Goal: Download file/media

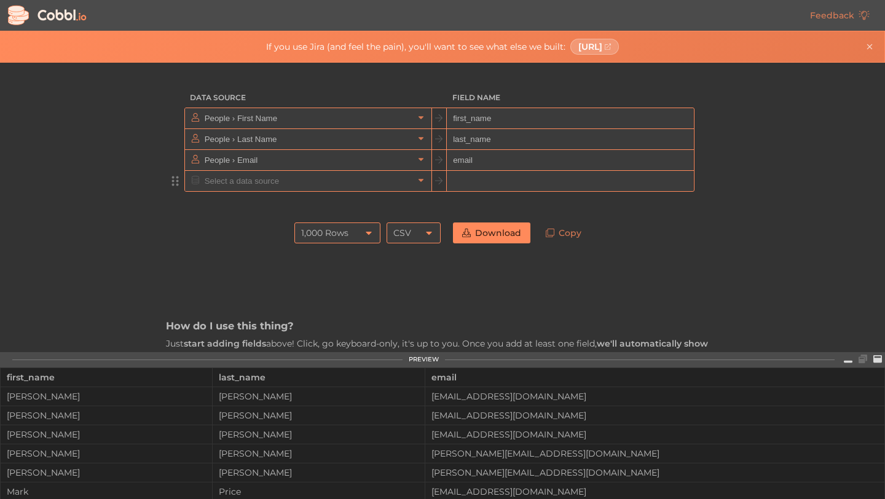
click at [412, 178] on input "text" at bounding box center [308, 181] width 212 height 20
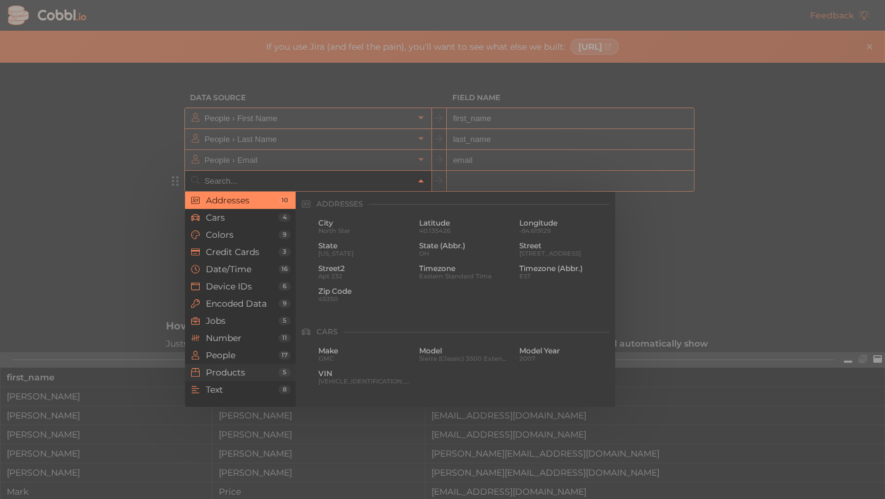
click at [270, 373] on span "Products" at bounding box center [242, 373] width 73 height 10
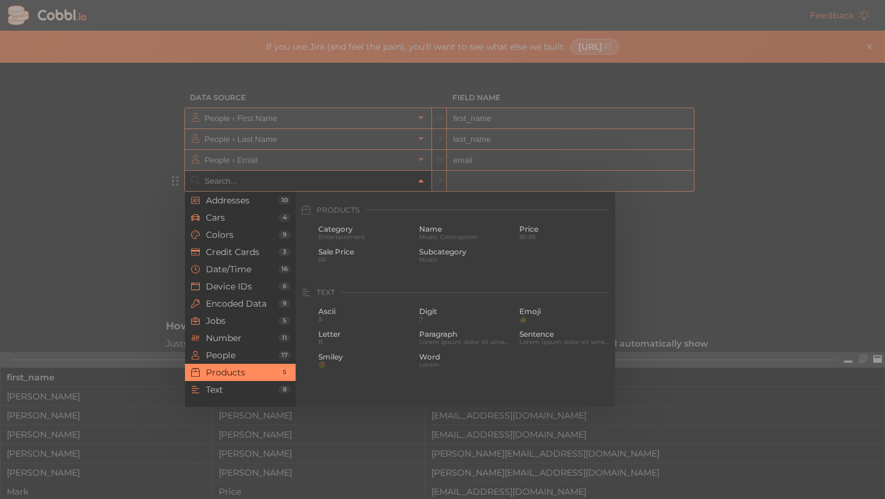
scroll to position [1120, 0]
click at [253, 184] on input "text" at bounding box center [308, 181] width 212 height 20
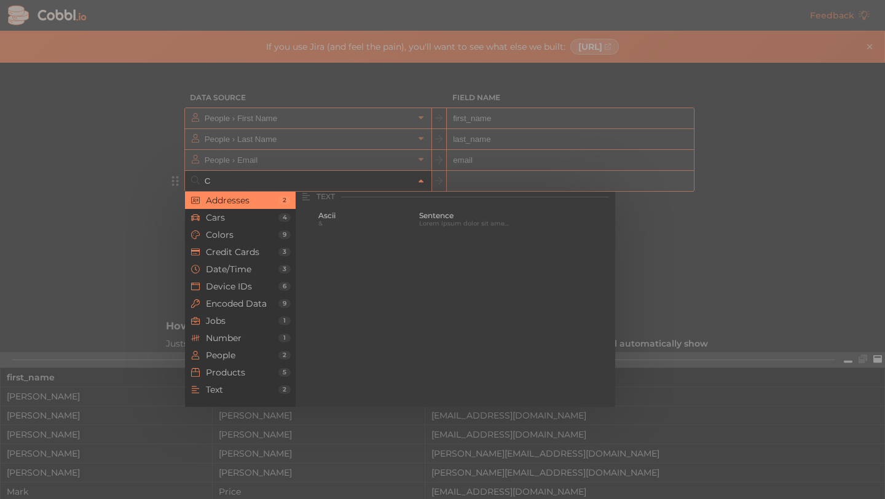
scroll to position [0, 0]
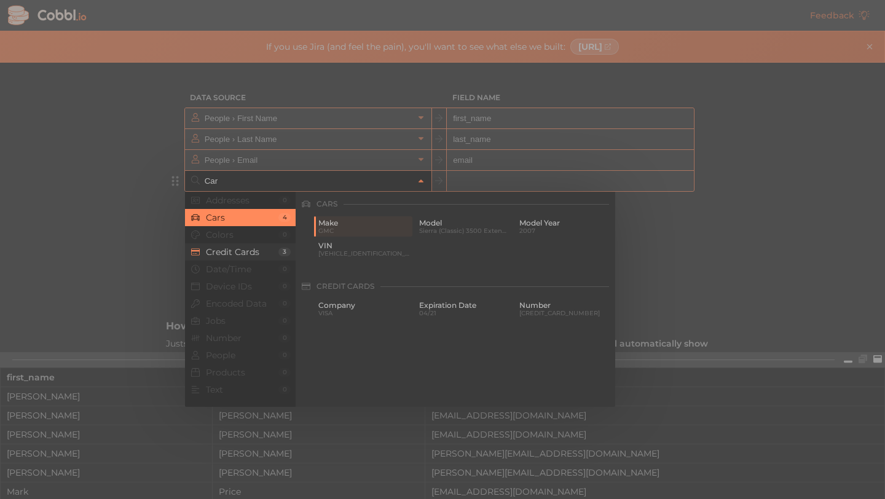
click at [223, 248] on span "Credit Cards" at bounding box center [242, 252] width 73 height 10
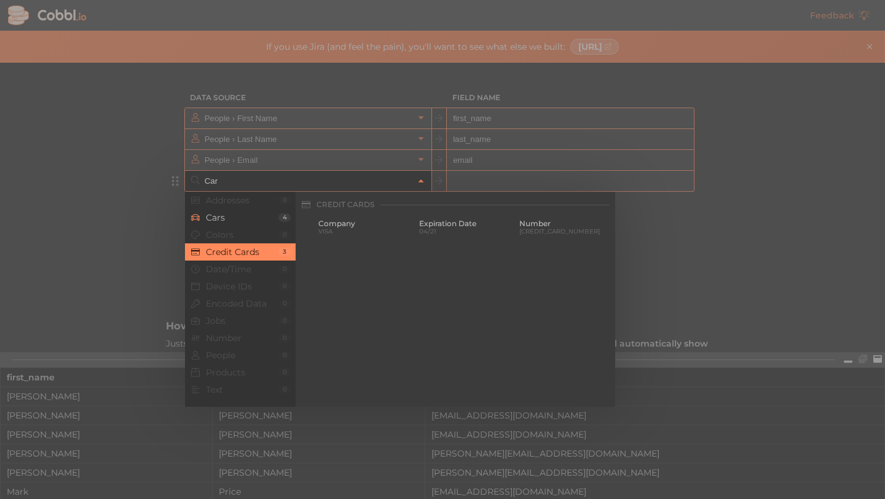
scroll to position [82, 0]
click at [380, 224] on span "Company" at bounding box center [364, 223] width 92 height 9
type input "Credit Cards › Company"
type input "credit_card_company"
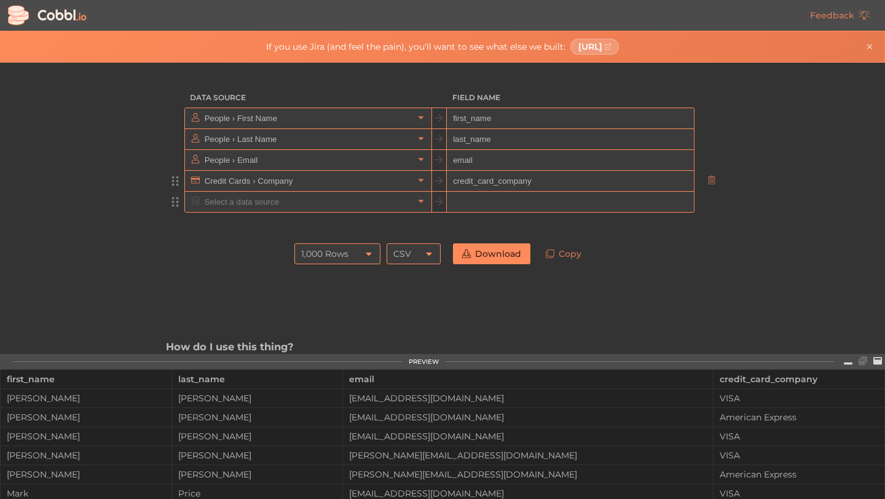
click at [430, 210] on div at bounding box center [308, 202] width 246 height 20
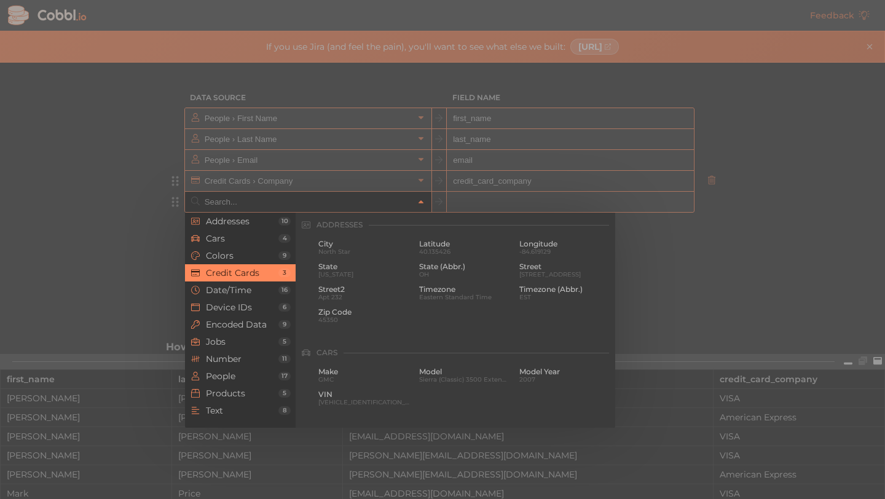
scroll to position [315, 0]
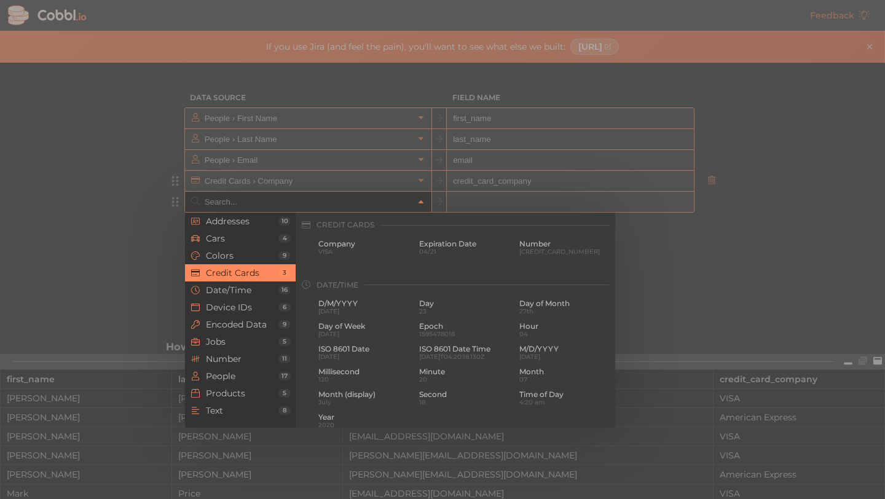
click at [432, 200] on div at bounding box center [442, 249] width 885 height 499
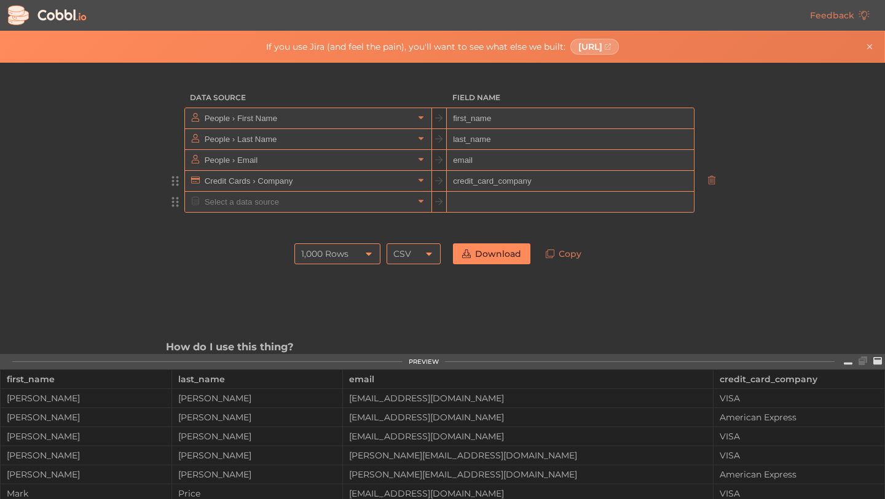
click at [437, 184] on icon at bounding box center [439, 180] width 9 height 9
click at [460, 173] on input "credit_card_company" at bounding box center [570, 181] width 246 height 21
click at [475, 186] on input "credit_card_company" at bounding box center [570, 181] width 246 height 21
click at [266, 181] on input "text" at bounding box center [308, 181] width 212 height 20
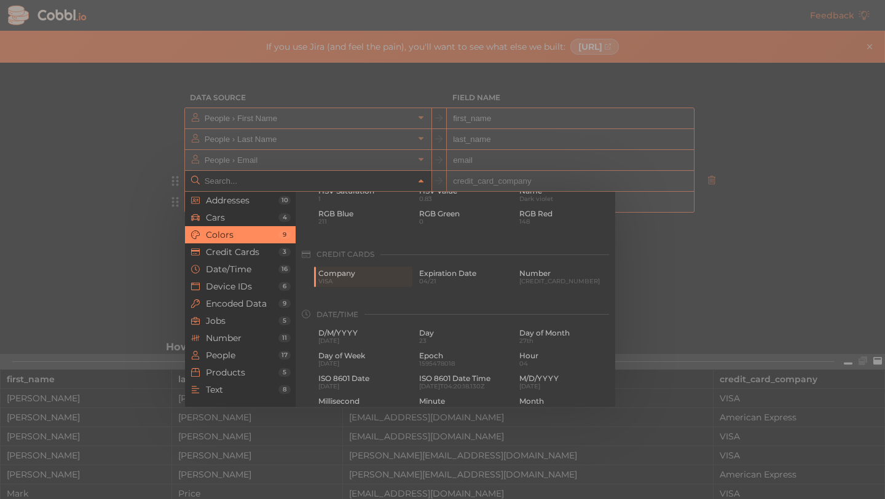
scroll to position [272, 0]
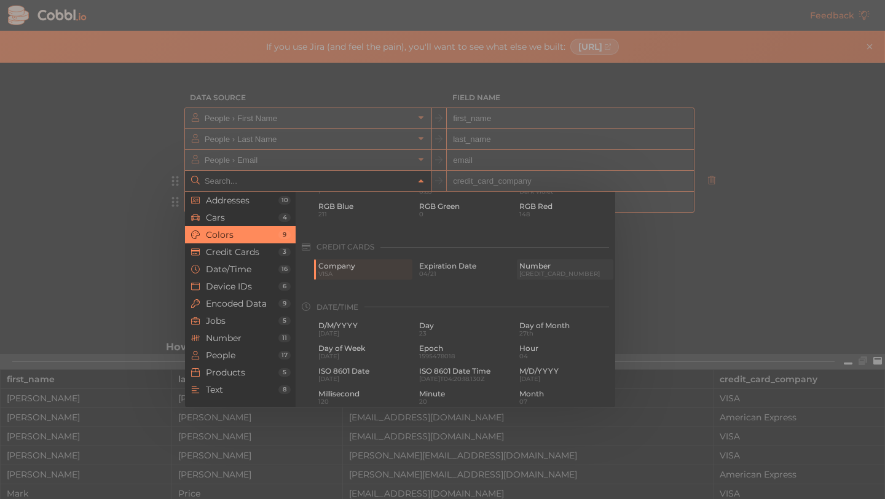
click at [537, 274] on span "[CREDIT_CARD_NUMBER]" at bounding box center [565, 273] width 92 height 7
type input "Credit Cards › Number"
type input "credit_card_number"
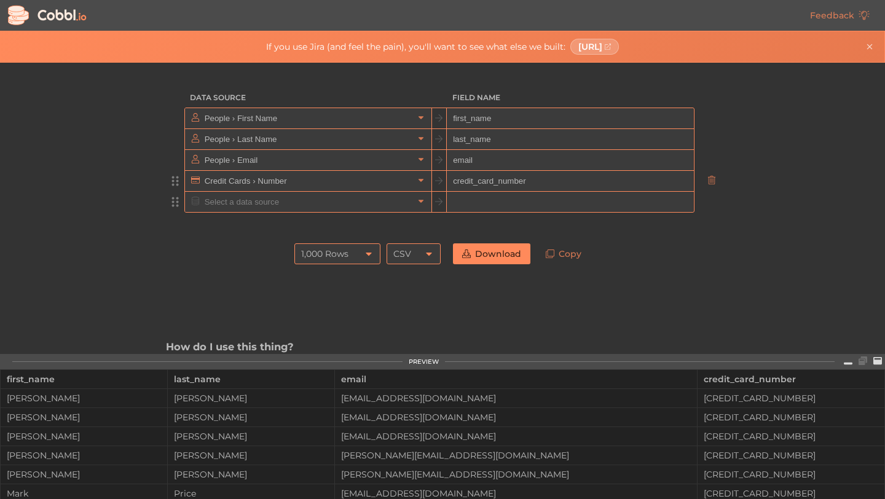
click at [425, 182] on icon at bounding box center [421, 180] width 9 height 9
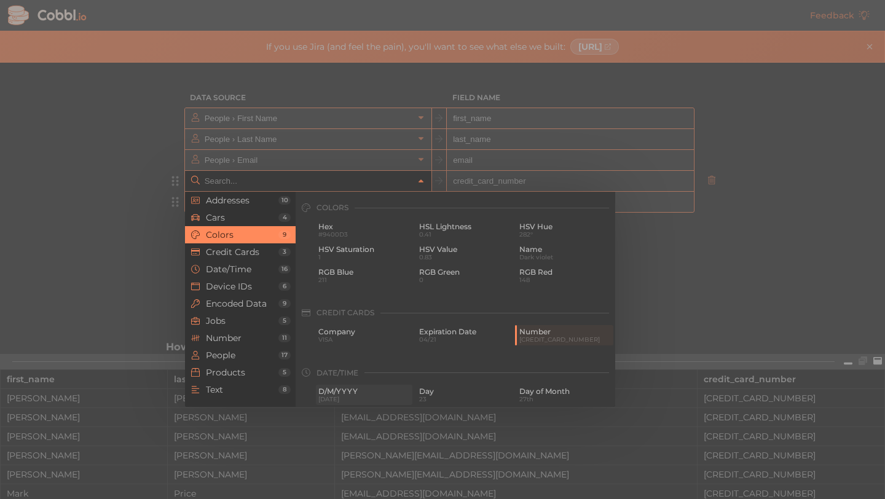
scroll to position [200, 0]
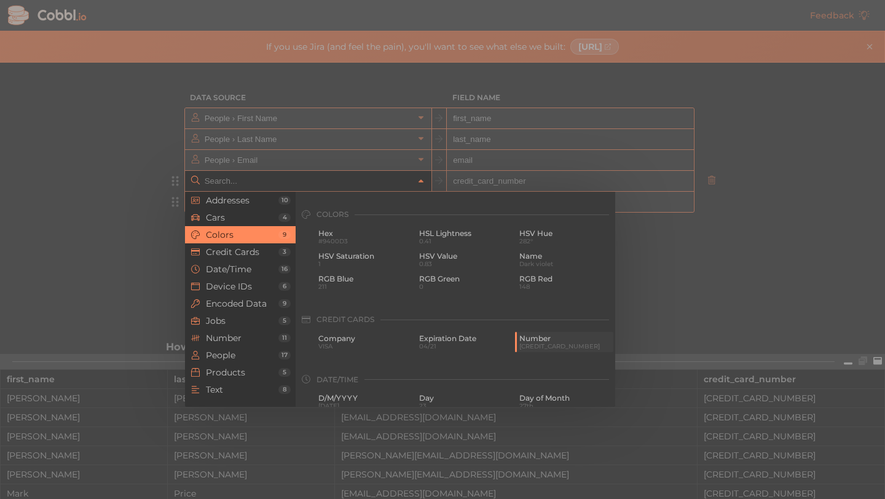
click at [580, 335] on span "Number" at bounding box center [565, 338] width 92 height 9
type input "Credit Cards › Number"
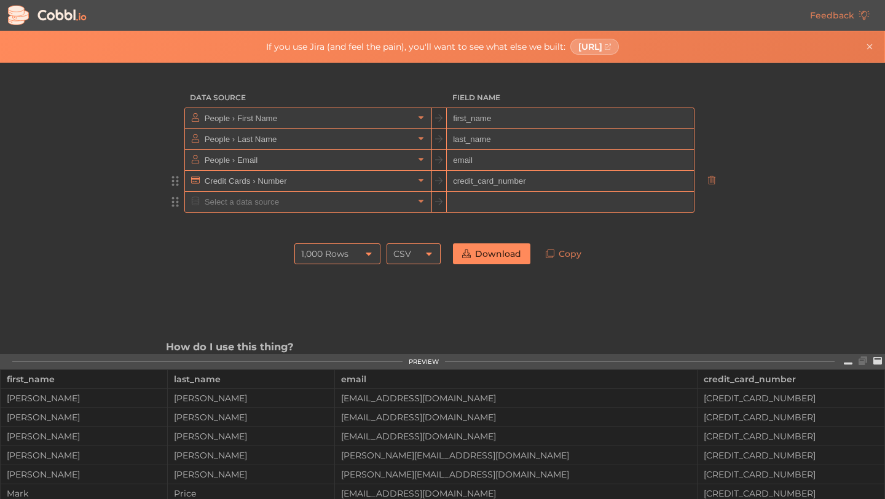
click at [530, 183] on input "credit_card_number" at bounding box center [570, 181] width 246 height 21
click at [423, 158] on icon at bounding box center [421, 159] width 9 height 9
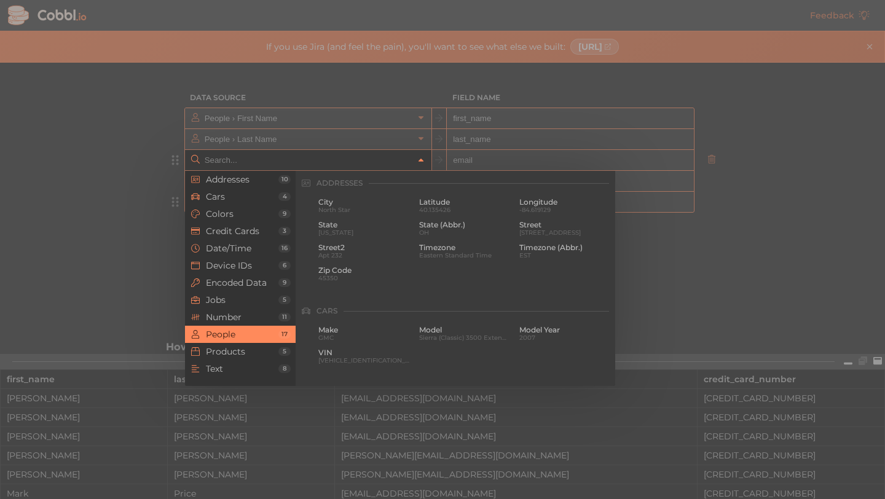
scroll to position [947, 0]
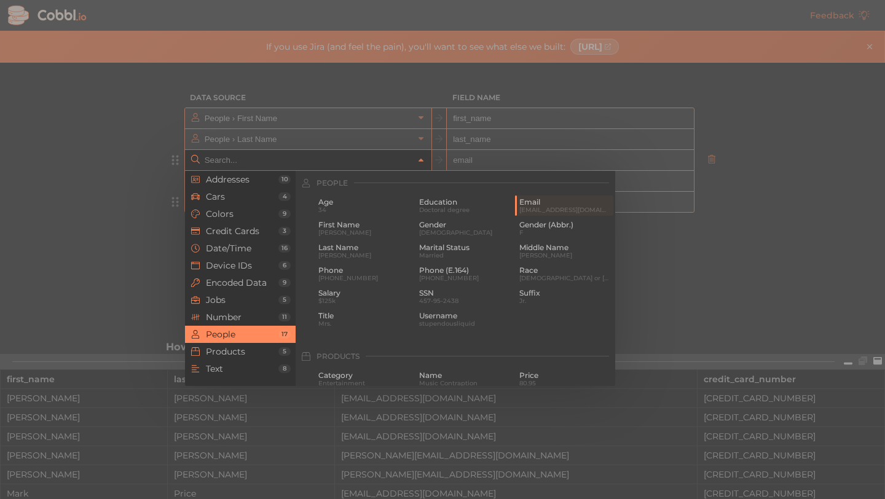
click at [320, 133] on div at bounding box center [442, 249] width 885 height 499
type input "People › Email"
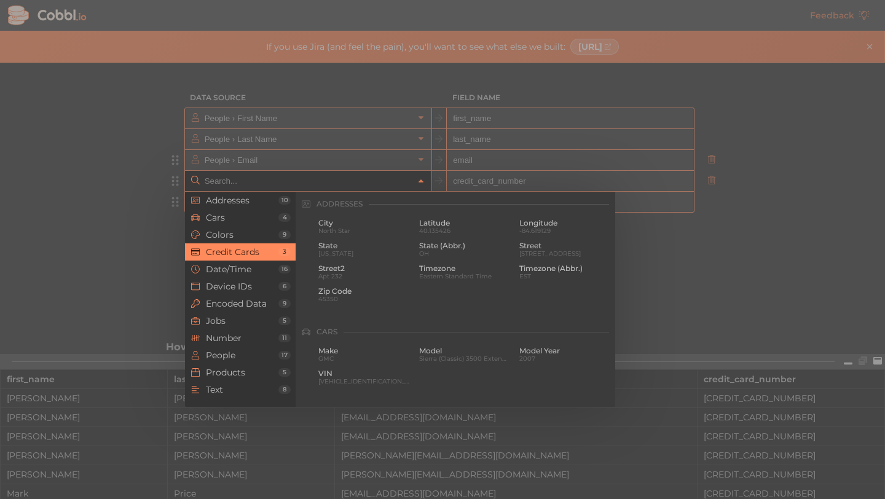
scroll to position [315, 0]
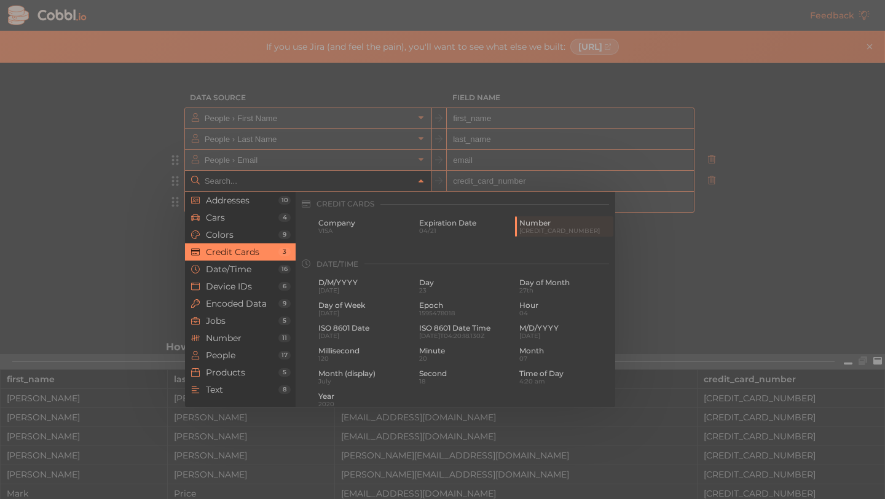
drag, startPoint x: 304, startPoint y: 175, endPoint x: 315, endPoint y: 110, distance: 66.2
click at [315, 171] on div "Addresses 10 Cars 4 Colors 9 Credit Cards 3 Date/Time 16 Device IDs 6 Encoded D…" at bounding box center [308, 181] width 246 height 20
click at [315, 110] on div at bounding box center [442, 249] width 885 height 499
type input "Credit Cards › Number"
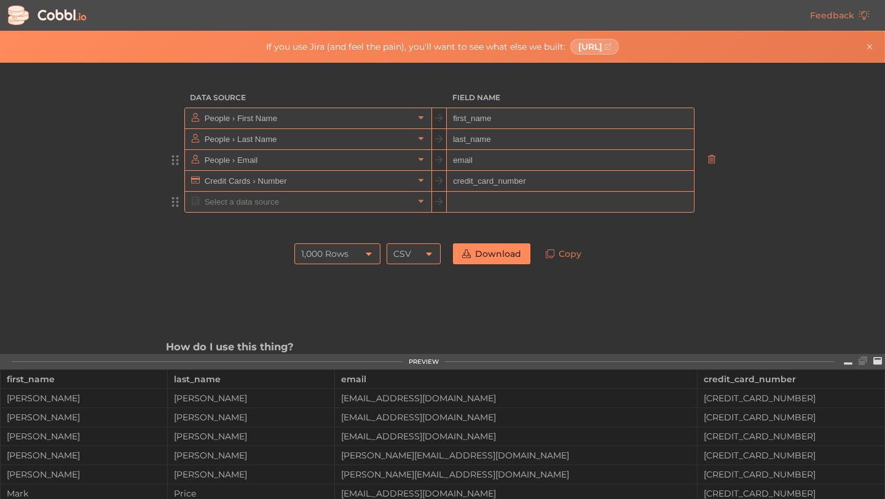
click at [707, 159] on icon at bounding box center [711, 159] width 9 height 9
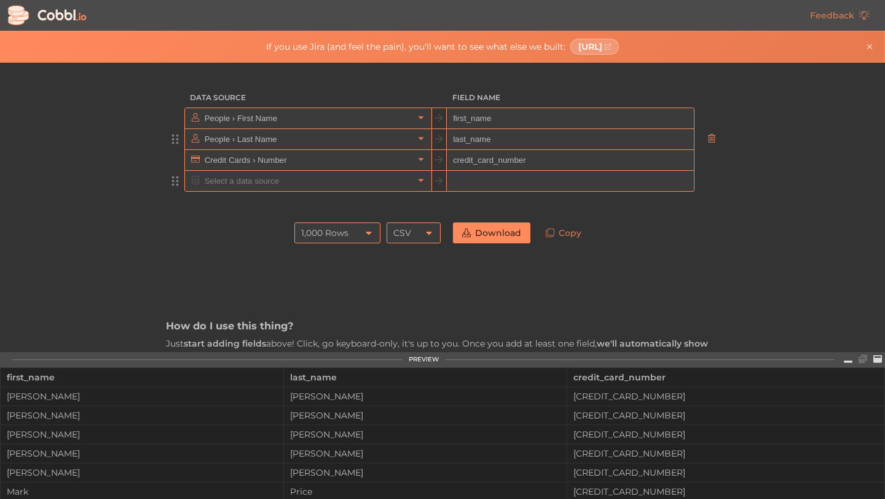
click at [707, 141] on icon at bounding box center [711, 138] width 9 height 9
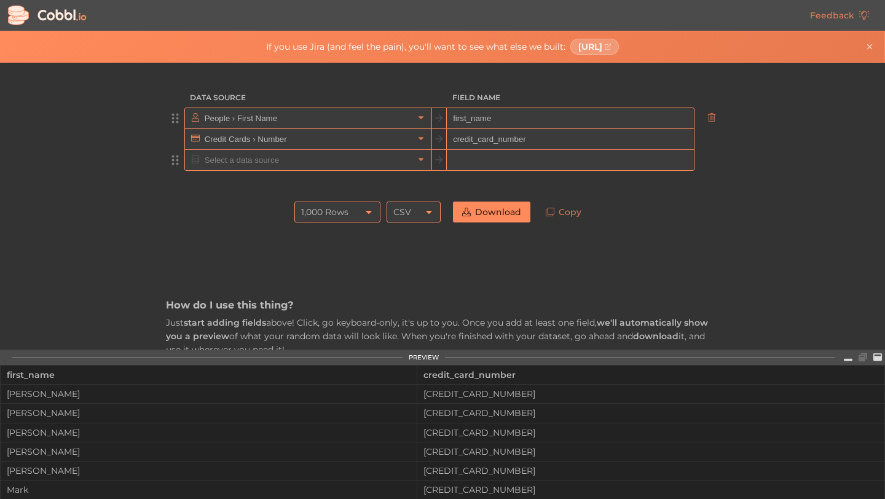
click at [709, 109] on div at bounding box center [707, 119] width 25 height 22
click at [709, 111] on div at bounding box center [707, 119] width 25 height 22
click at [712, 116] on icon at bounding box center [710, 117] width 7 height 9
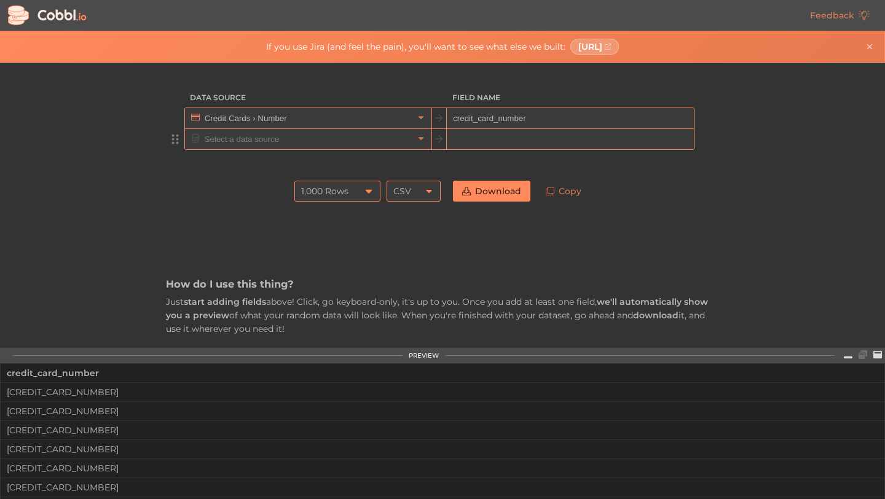
click at [373, 193] on icon at bounding box center [369, 191] width 10 height 10
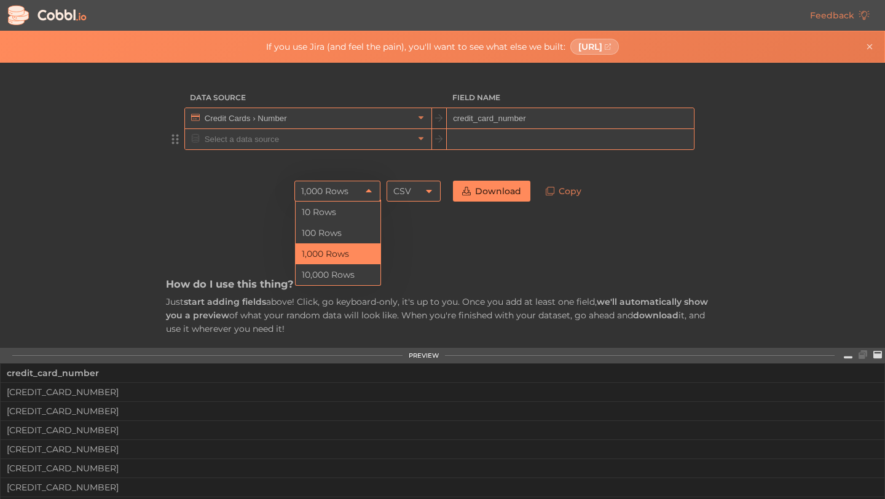
click at [366, 194] on icon at bounding box center [369, 191] width 10 height 10
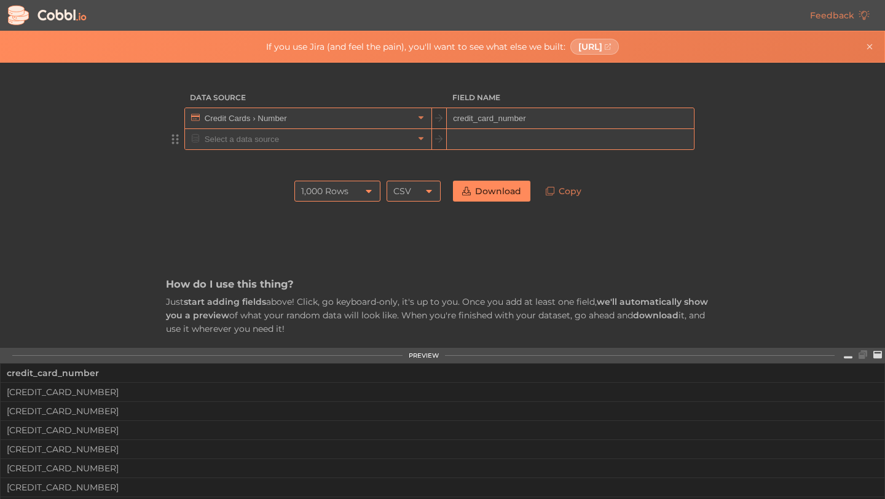
click at [366, 194] on icon at bounding box center [369, 191] width 10 height 10
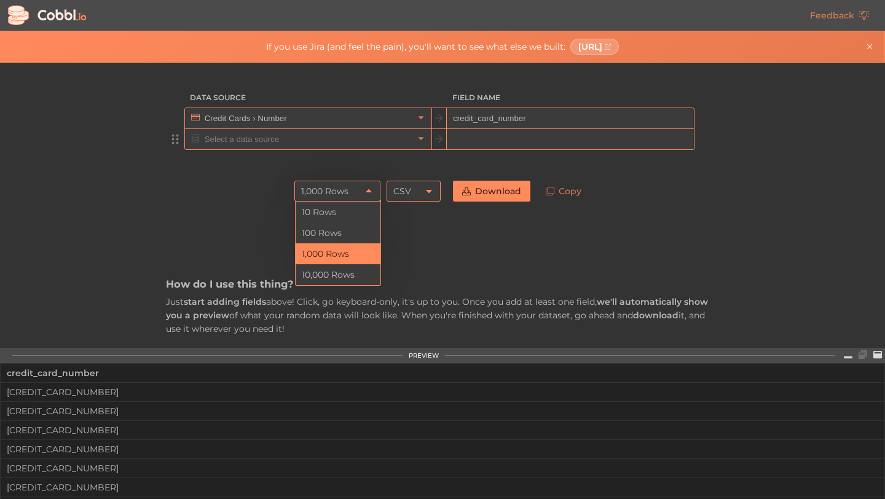
click at [366, 194] on icon at bounding box center [369, 191] width 10 height 10
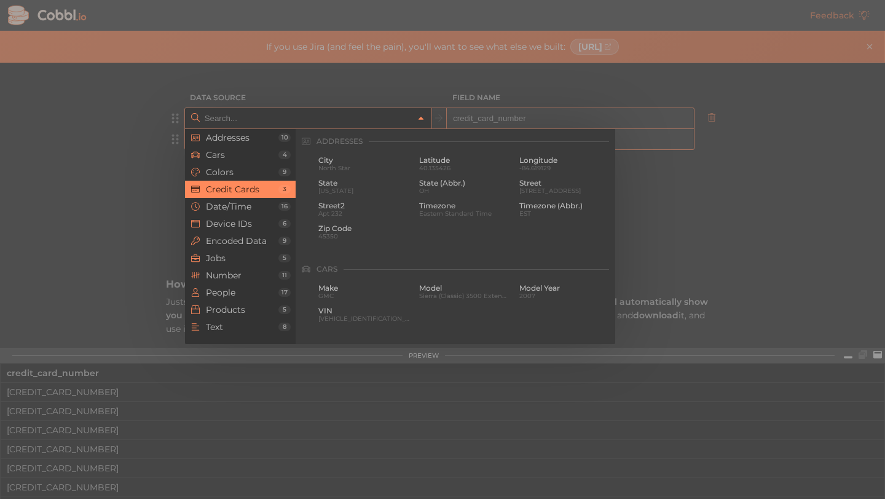
click at [419, 123] on link at bounding box center [421, 118] width 15 height 12
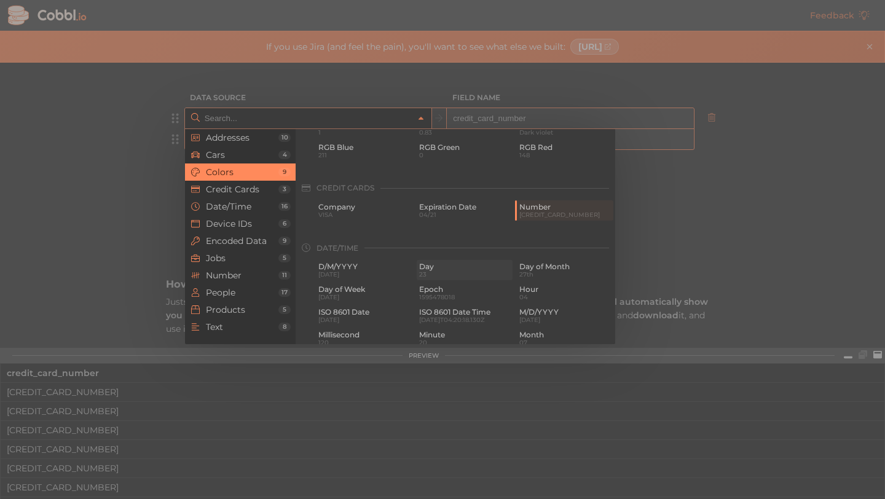
scroll to position [264, 0]
click at [703, 222] on div at bounding box center [442, 249] width 885 height 499
type input "Credit Cards › Number"
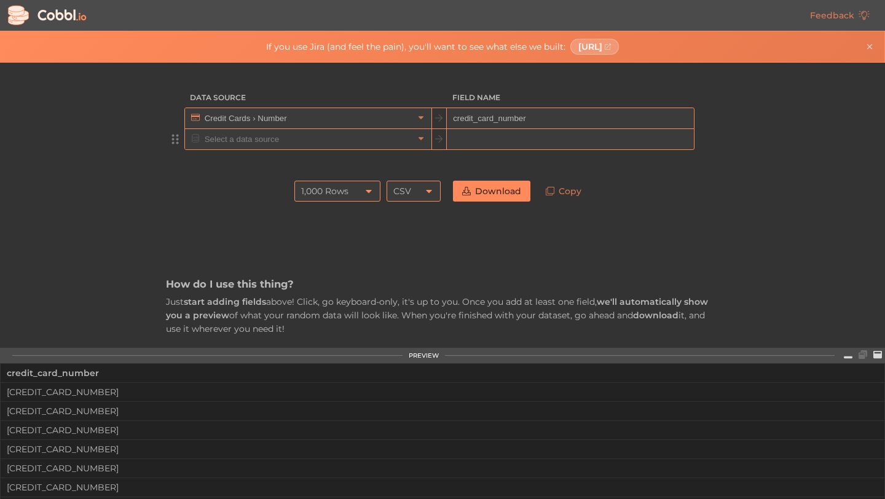
click at [334, 197] on div "1,000 Rows" at bounding box center [324, 191] width 47 height 21
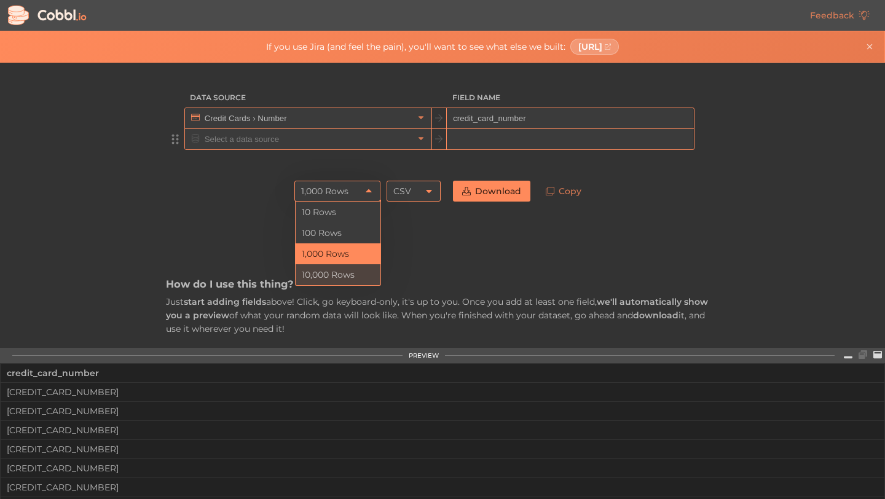
click at [358, 271] on li "10,000 Rows" at bounding box center [338, 274] width 85 height 21
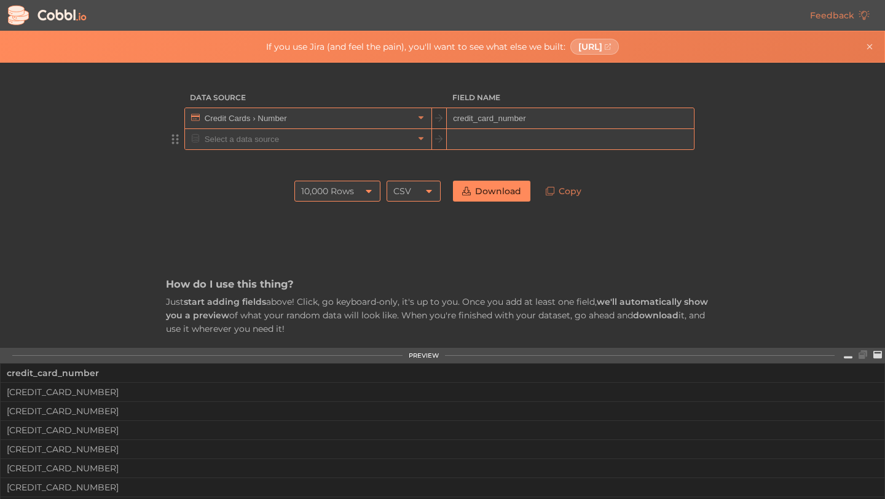
click at [428, 193] on icon at bounding box center [429, 191] width 10 height 10
click at [431, 230] on li "JSON" at bounding box center [414, 233] width 53 height 21
click at [419, 192] on div "JSON" at bounding box center [414, 191] width 54 height 21
click at [416, 211] on li "CSV" at bounding box center [414, 212] width 53 height 21
click at [507, 196] on link "Download" at bounding box center [491, 191] width 77 height 21
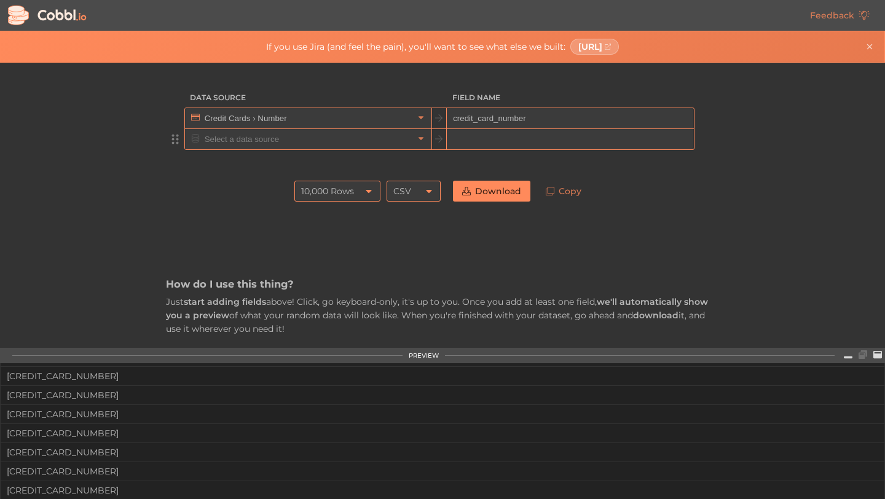
scroll to position [0, 0]
click at [429, 355] on div "PREVIEW" at bounding box center [424, 355] width 30 height 7
click at [349, 193] on div "10,000 Rows" at bounding box center [327, 191] width 53 height 21
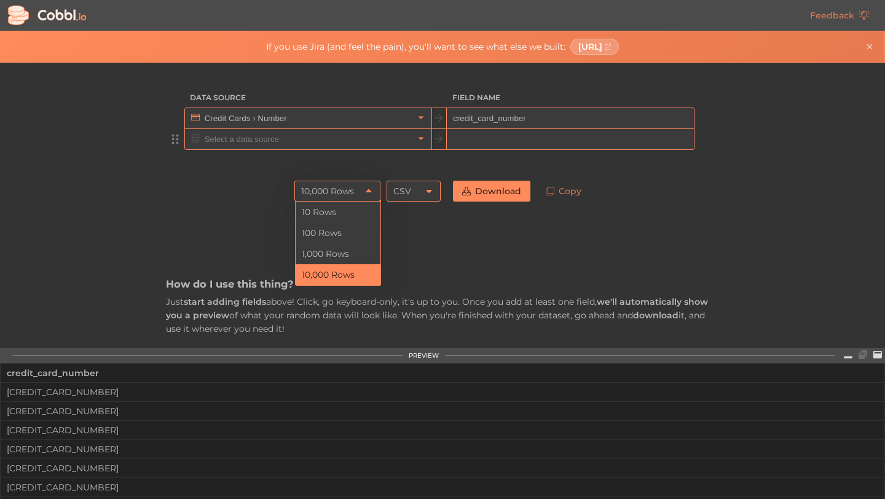
click at [349, 193] on div "10,000 Rows" at bounding box center [327, 191] width 53 height 21
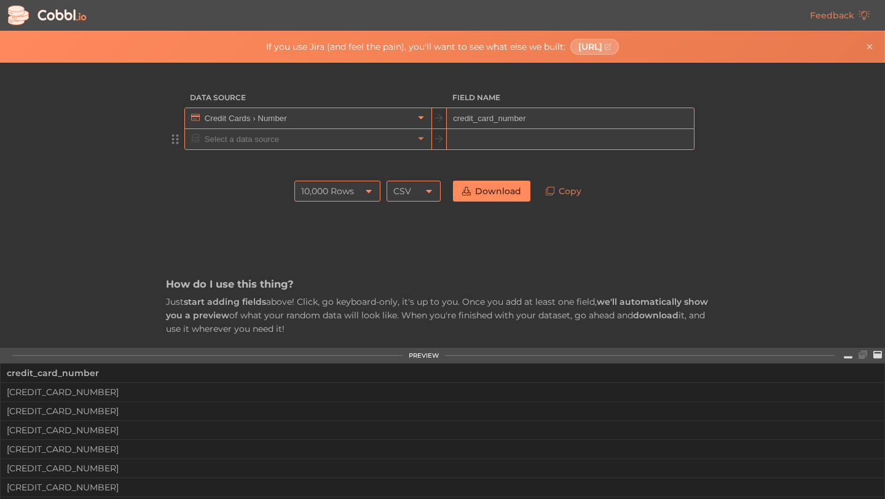
click at [426, 123] on link at bounding box center [421, 118] width 15 height 12
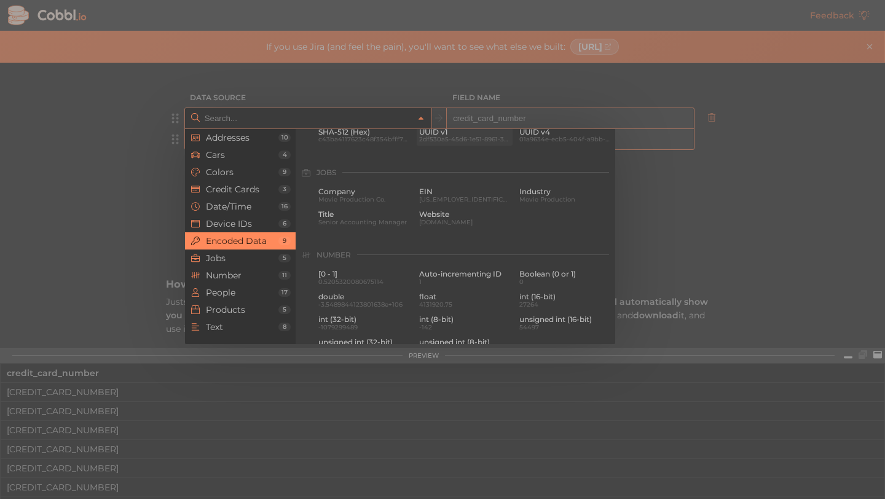
scroll to position [707, 0]
click at [675, 284] on div at bounding box center [442, 249] width 885 height 499
type input "Credit Cards › Number"
